Goal: Check status: Check status

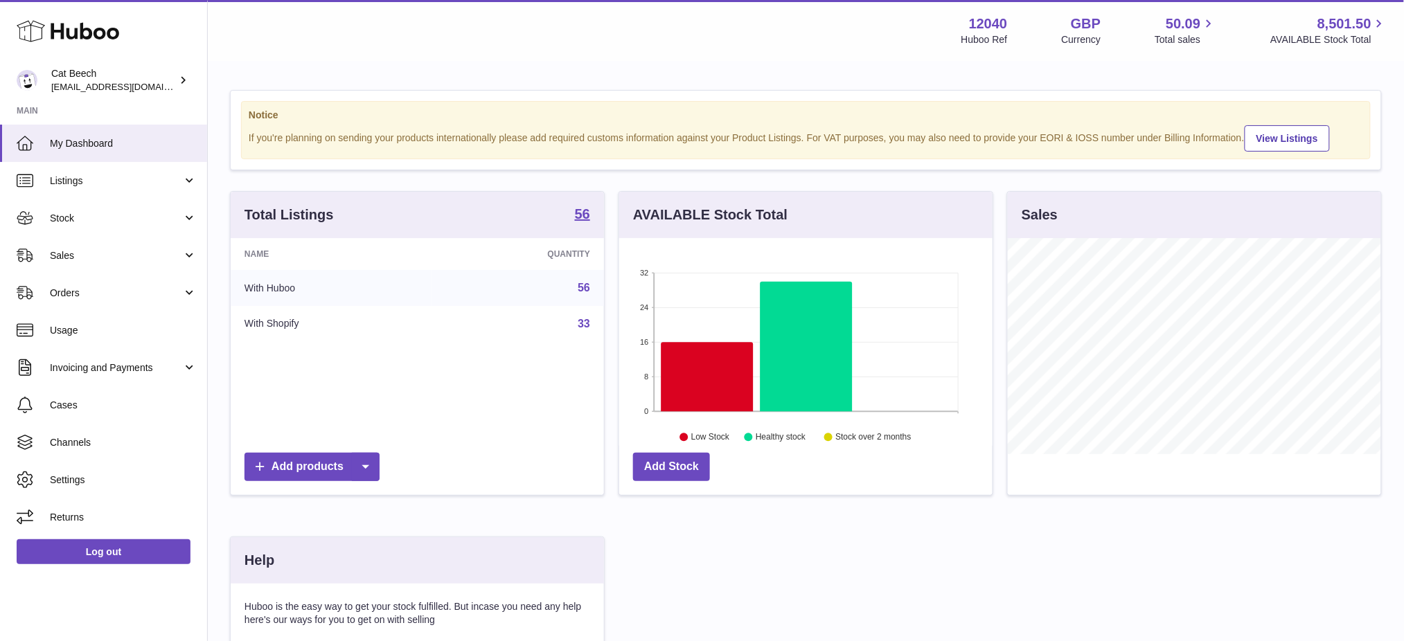
scroll to position [215, 373]
click at [91, 231] on link "Stock" at bounding box center [103, 218] width 207 height 37
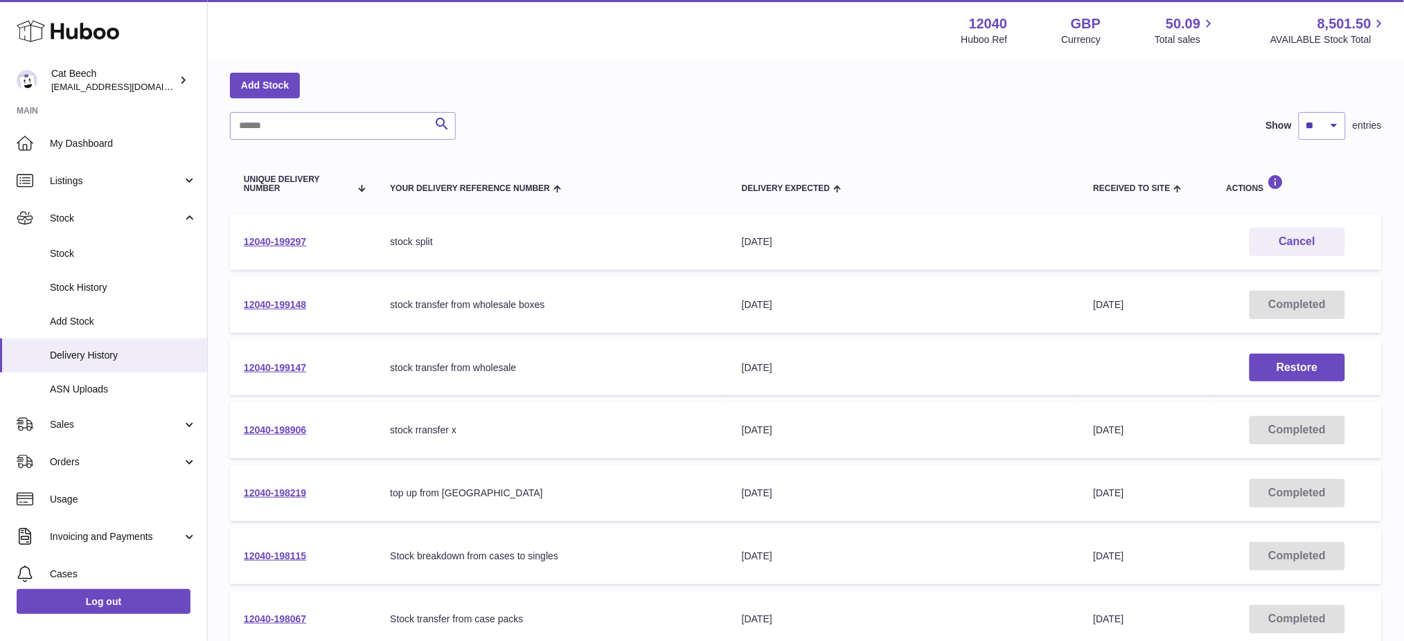
scroll to position [92, 0]
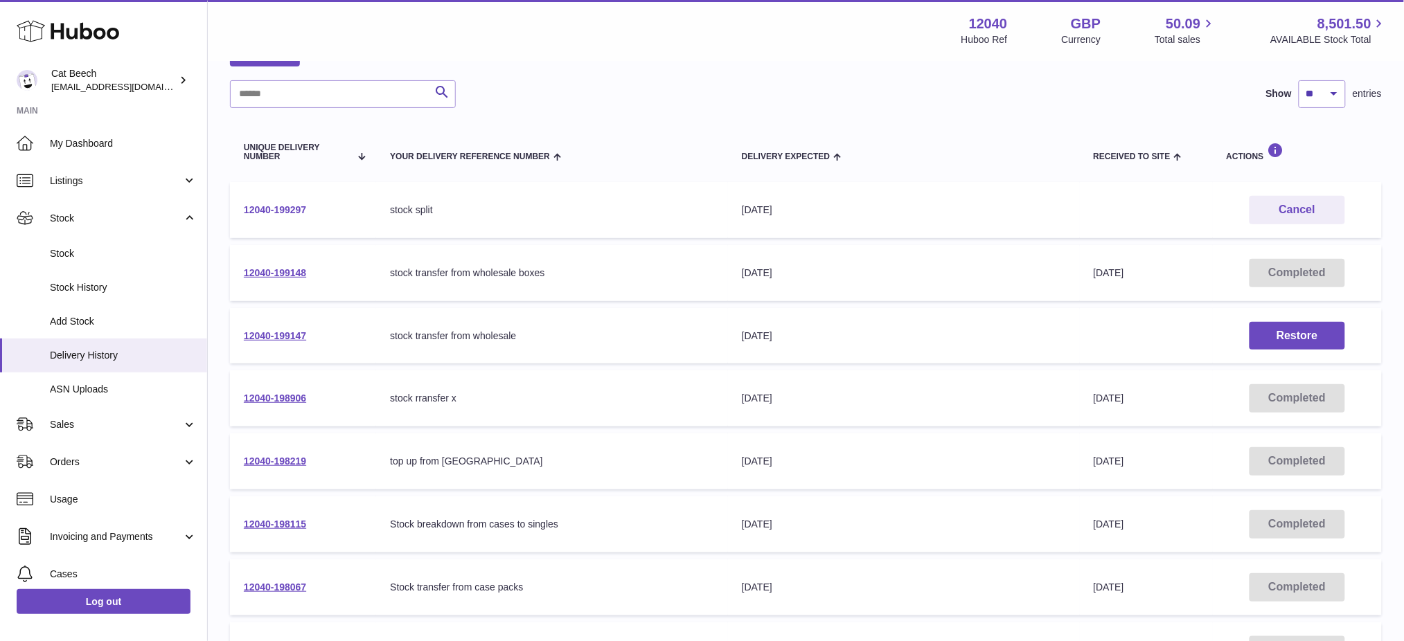
click at [279, 204] on link "12040-199297" at bounding box center [275, 209] width 62 height 11
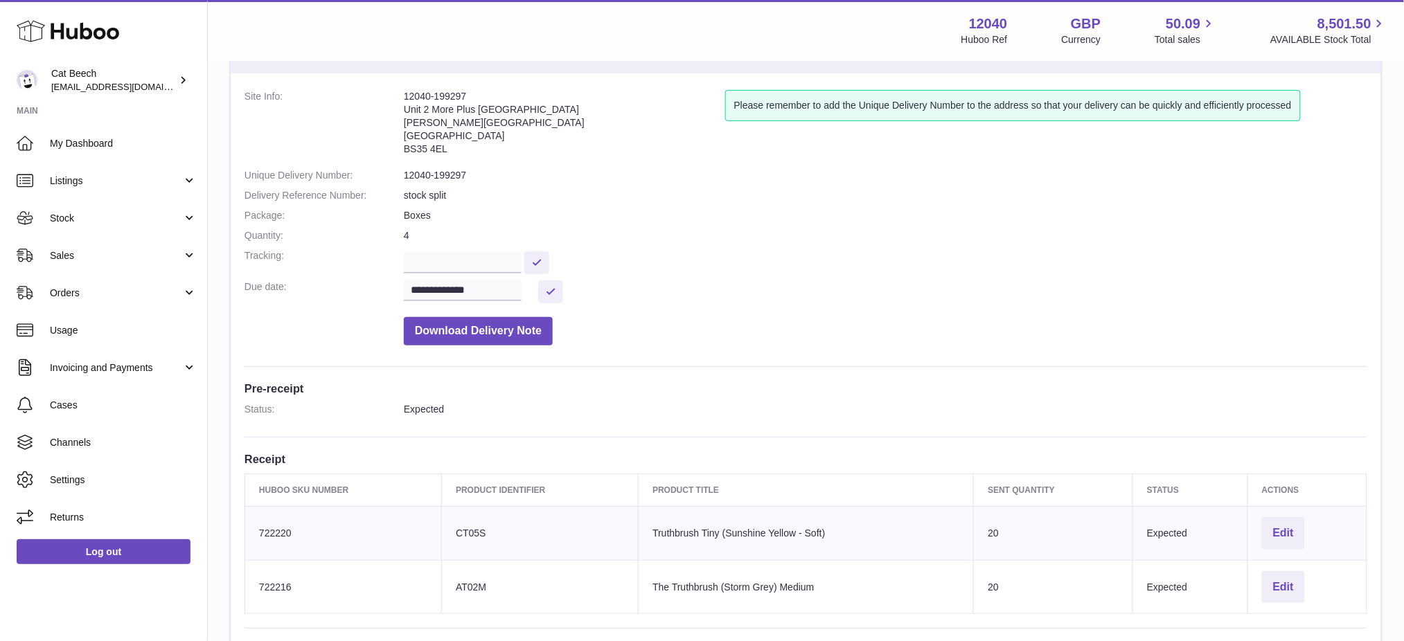
scroll to position [92, 0]
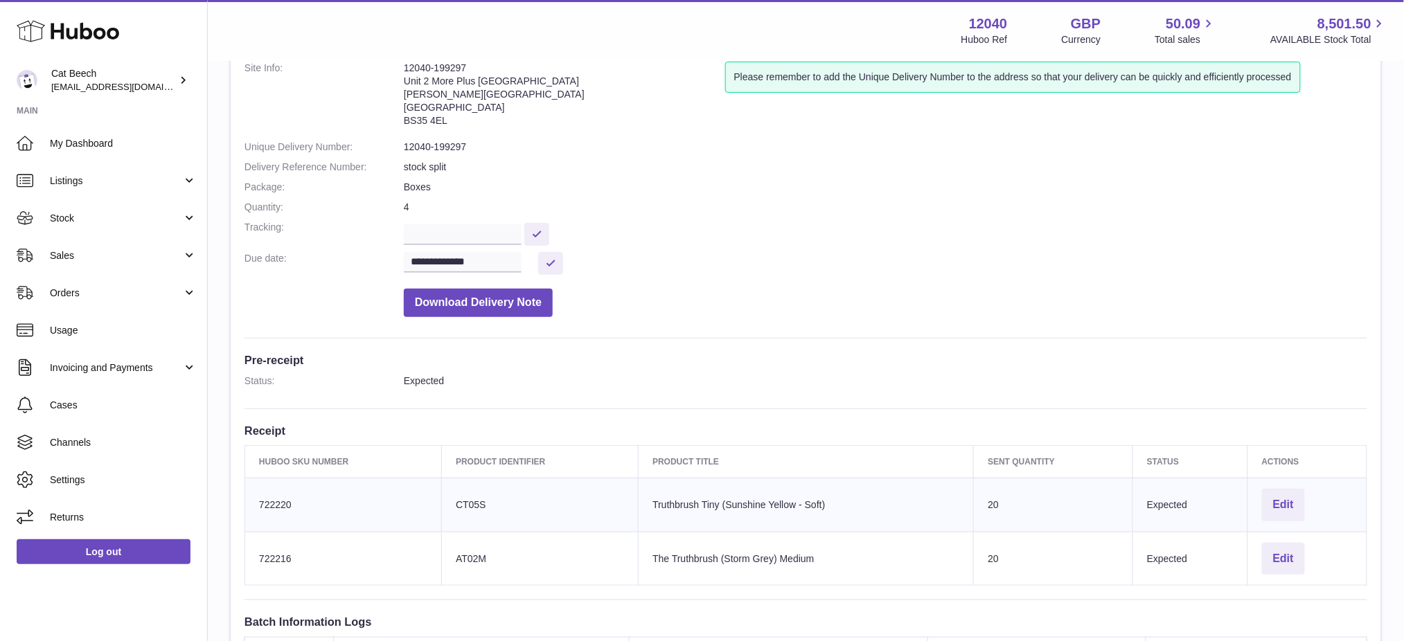
drag, startPoint x: 264, startPoint y: 118, endPoint x: 480, endPoint y: 112, distance: 216.2
click at [264, 118] on dt "Site Info:" at bounding box center [324, 98] width 159 height 72
click at [969, 17] on strong "12040" at bounding box center [988, 24] width 39 height 19
copy strong "12040"
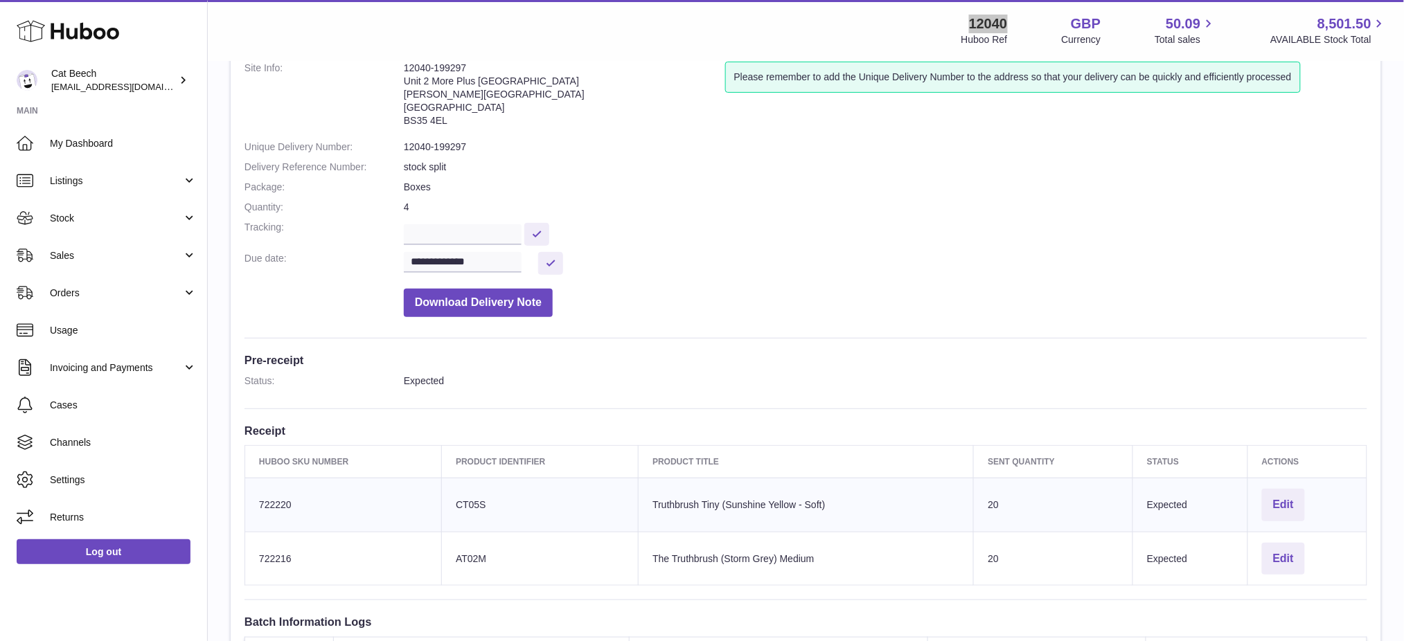
scroll to position [0, 0]
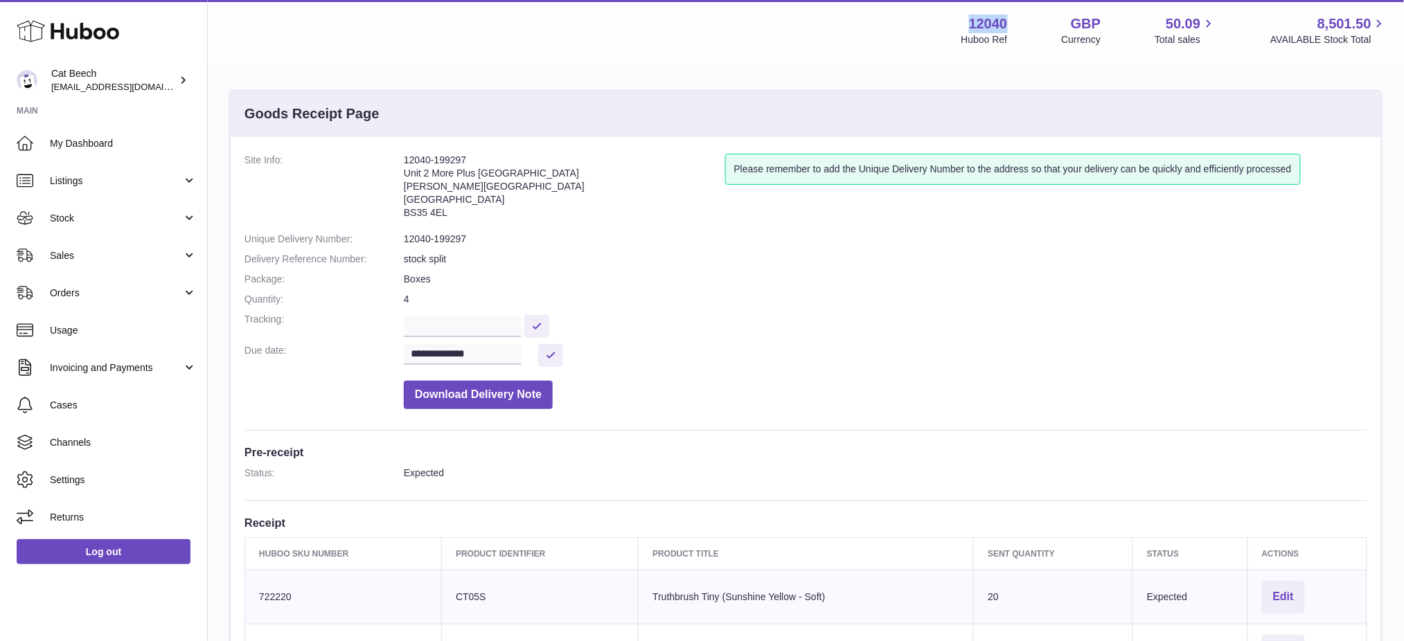
drag, startPoint x: 475, startPoint y: 154, endPoint x: 393, endPoint y: 163, distance: 82.2
click at [393, 163] on dl "**********" at bounding box center [806, 285] width 1123 height 263
copy dl "12040-199297"
